Goal: Task Accomplishment & Management: Complete application form

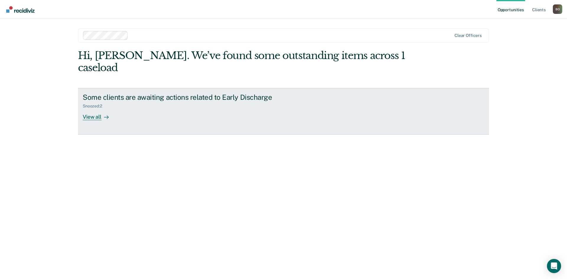
click at [106, 113] on div at bounding box center [105, 116] width 7 height 7
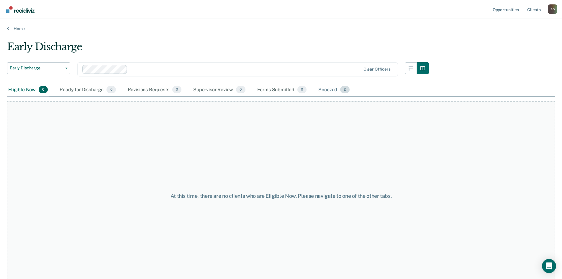
click at [335, 89] on div "Snoozed 2" at bounding box center [333, 90] width 33 height 13
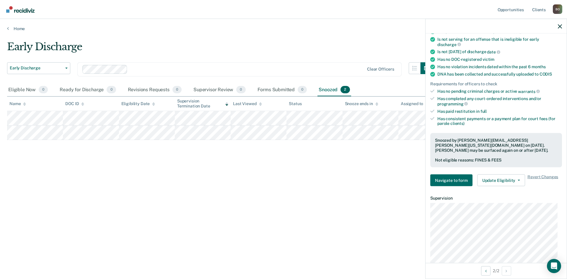
scroll to position [118, 0]
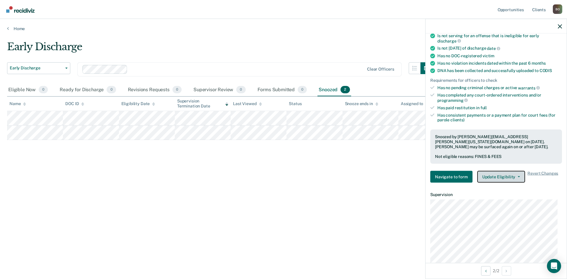
click at [512, 172] on button "Update Eligibility" at bounding box center [501, 177] width 48 height 12
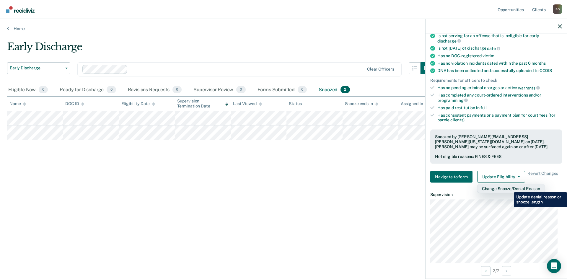
click at [509, 188] on button "Change Snooze/Denial Reason" at bounding box center [511, 188] width 68 height 9
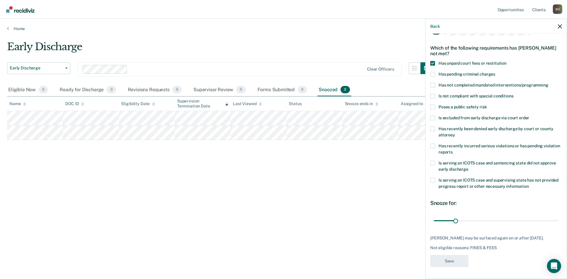
scroll to position [22, 0]
click at [434, 143] on span at bounding box center [432, 145] width 5 height 5
click at [452, 150] on input "Has recently incurred serious violations or has pending violation reports" at bounding box center [452, 150] width 0 height 0
click at [434, 61] on span at bounding box center [432, 63] width 5 height 5
click at [506, 61] on input "Has unpaid court fees or restitution" at bounding box center [506, 61] width 0 height 0
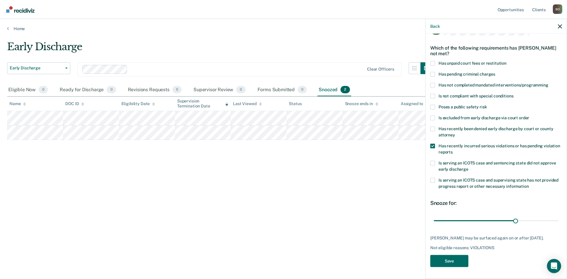
click at [432, 72] on span at bounding box center [432, 74] width 5 height 5
click at [495, 72] on input "Has pending criminal charges" at bounding box center [495, 72] width 0 height 0
drag, startPoint x: 457, startPoint y: 264, endPoint x: 456, endPoint y: 267, distance: 3.1
click at [456, 267] on button "Save" at bounding box center [449, 261] width 38 height 12
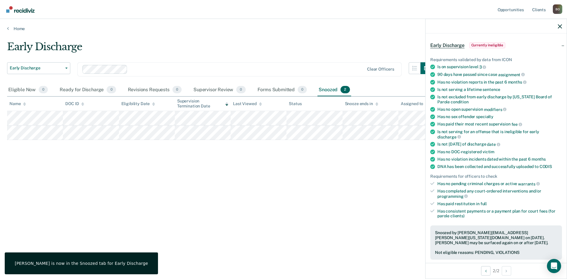
click at [382, 249] on div "Early Discharge Early Discharge Early Discharge Clear officers Eligible Now 0 R…" at bounding box center [283, 147] width 553 height 213
drag, startPoint x: 366, startPoint y: 197, endPoint x: 364, endPoint y: 200, distance: 3.3
click at [364, 200] on div "Early Discharge Early Discharge Early Discharge Clear officers Eligible Now 0 R…" at bounding box center [283, 138] width 553 height 194
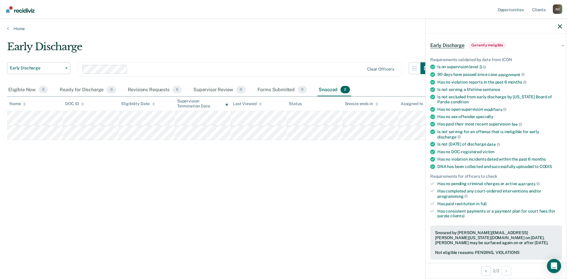
drag, startPoint x: 350, startPoint y: 50, endPoint x: 408, endPoint y: 49, distance: 57.9
click at [350, 50] on div "Early Discharge" at bounding box center [219, 49] width 425 height 17
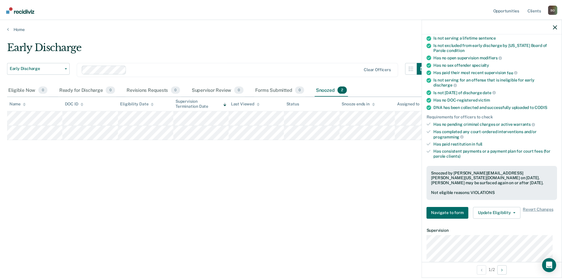
scroll to position [140, 0]
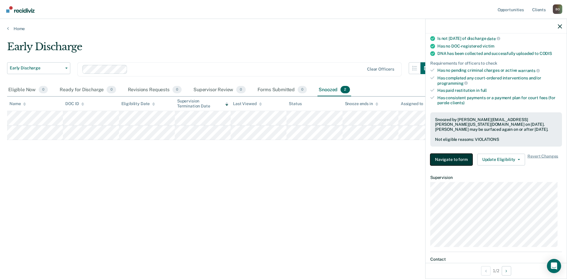
click at [452, 157] on button "Navigate to form" at bounding box center [451, 159] width 42 height 12
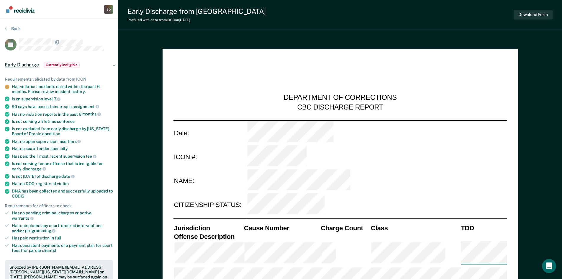
type textarea "x"
